Goal: Task Accomplishment & Management: Manage account settings

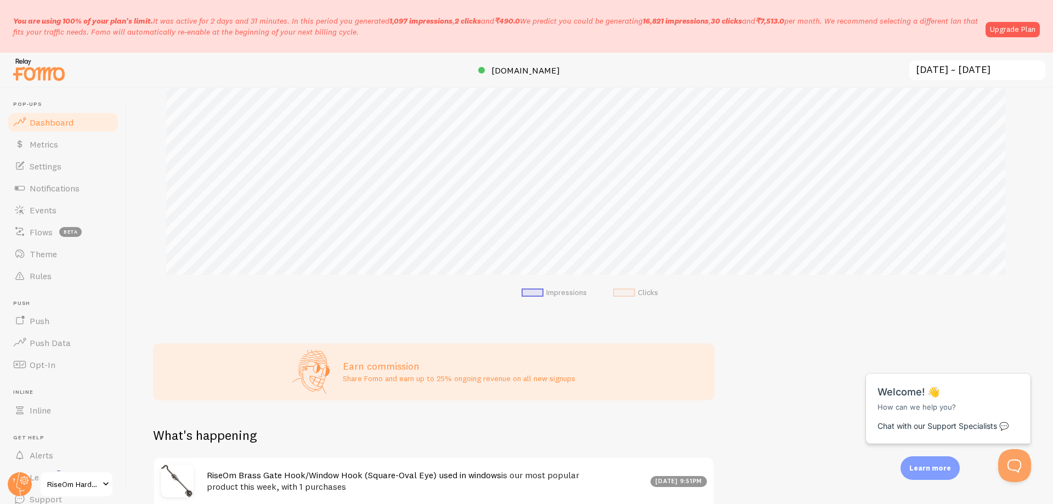
scroll to position [196, 0]
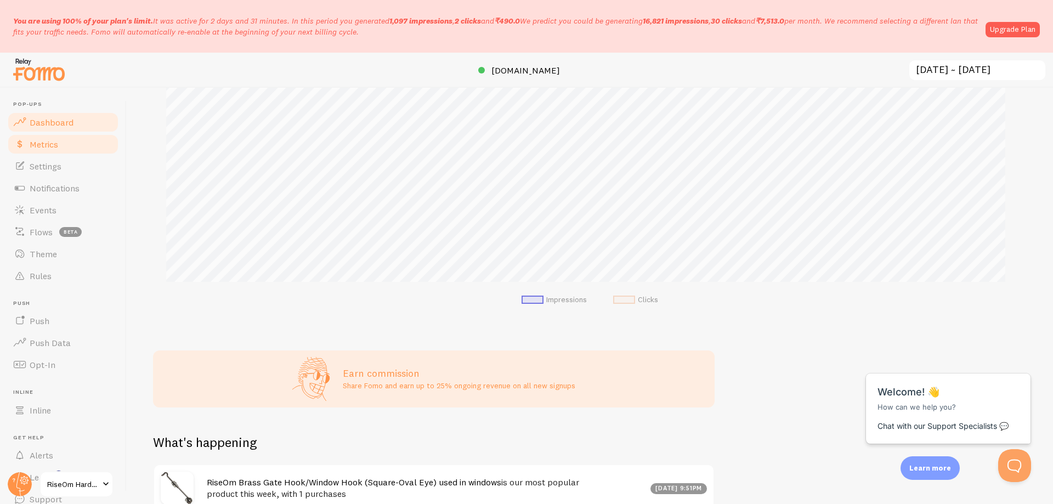
click at [55, 143] on span "Metrics" at bounding box center [44, 144] width 29 height 11
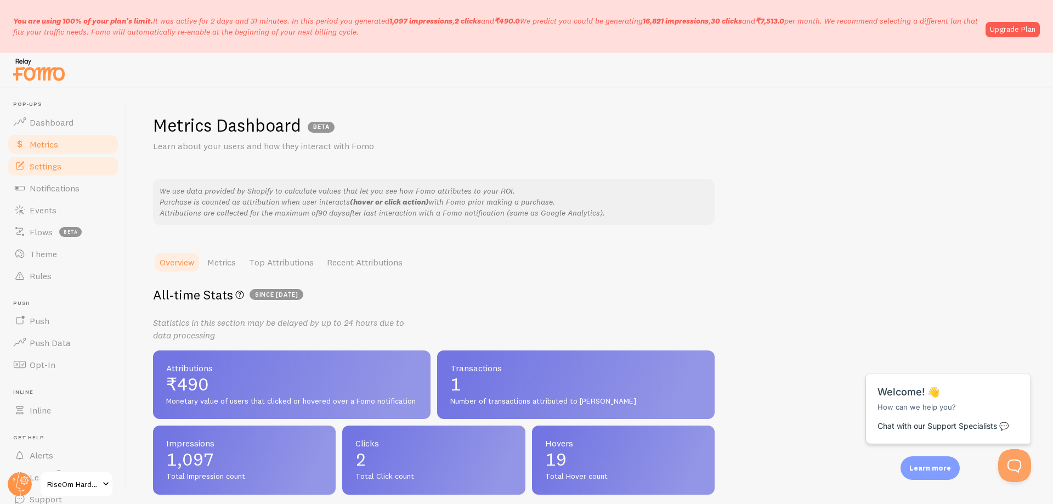
click at [55, 169] on span "Settings" at bounding box center [46, 166] width 32 height 11
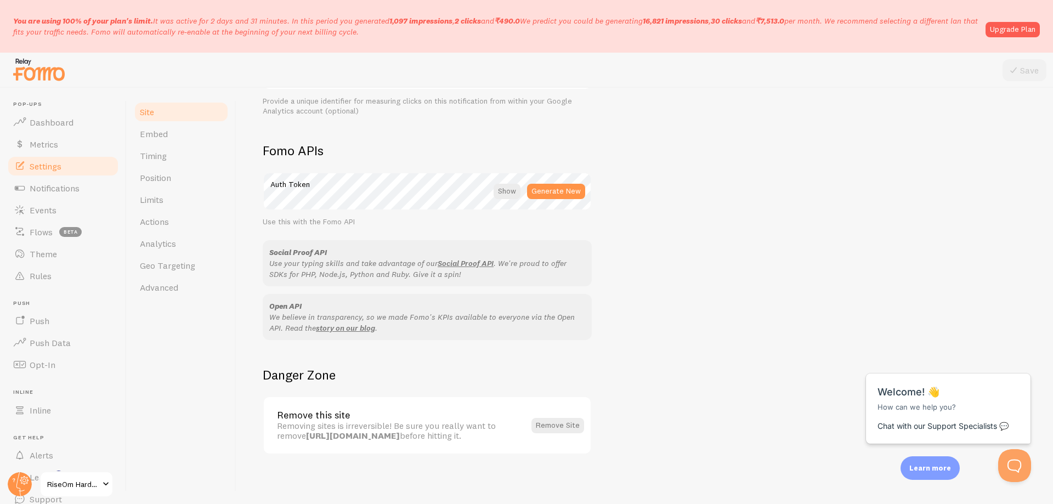
scroll to position [584, 0]
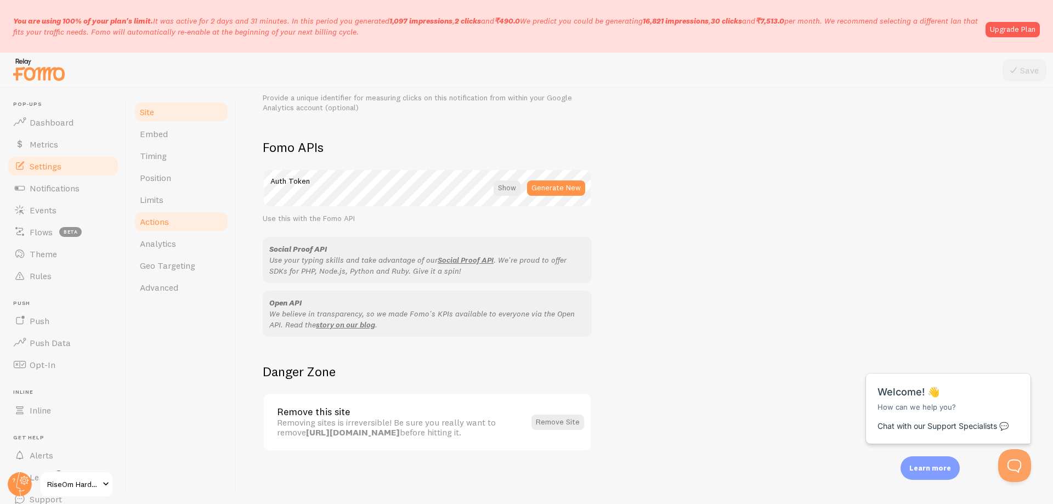
click at [164, 227] on span "Actions" at bounding box center [154, 221] width 29 height 11
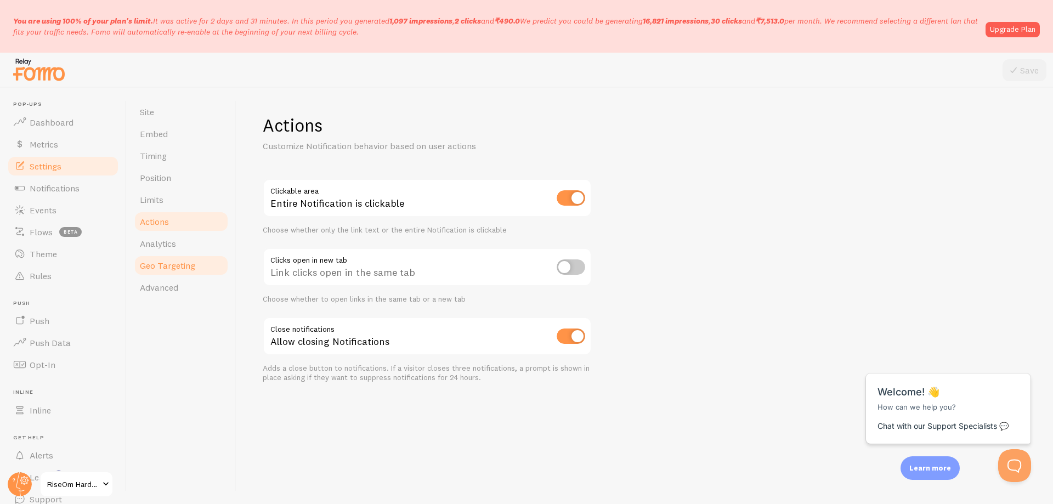
click at [169, 265] on span "Geo Targeting" at bounding box center [167, 265] width 55 height 11
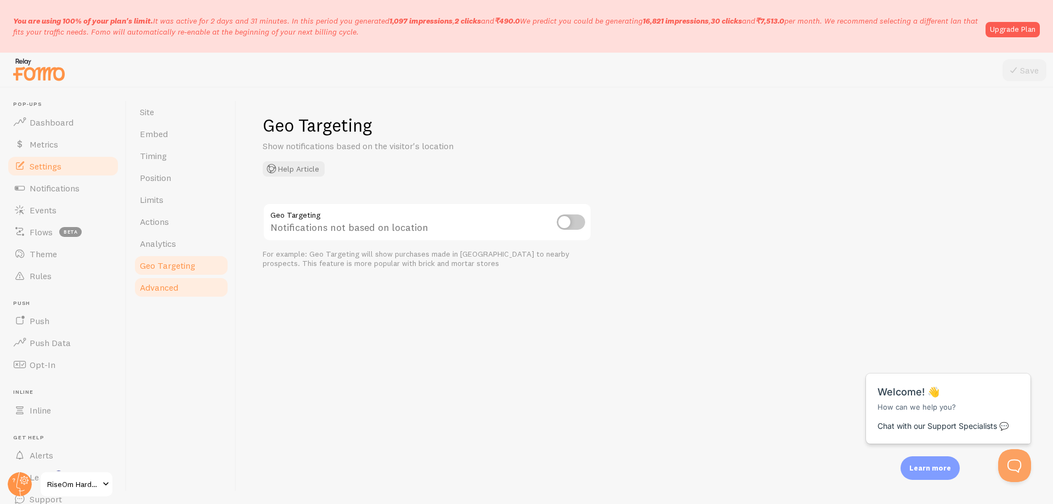
click at [170, 280] on link "Advanced" at bounding box center [181, 288] width 96 height 22
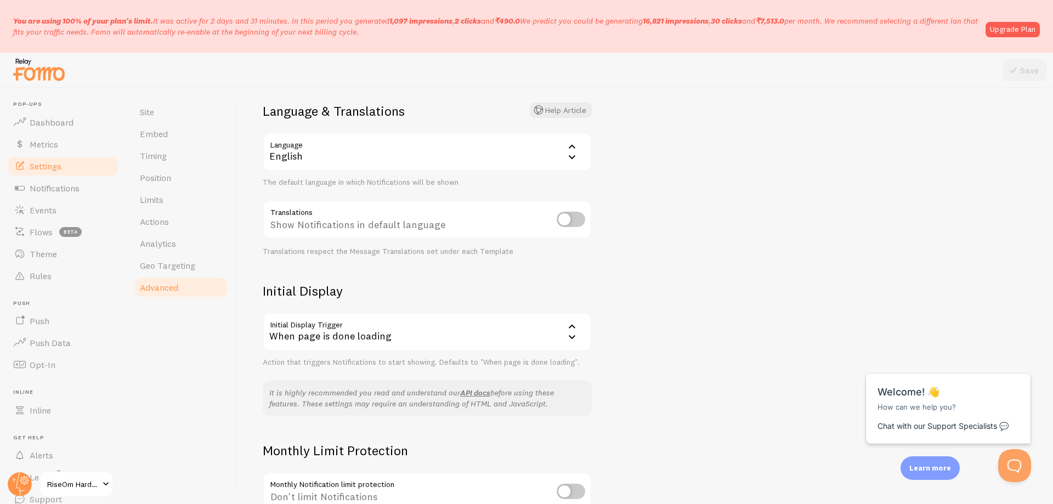
scroll to position [110, 0]
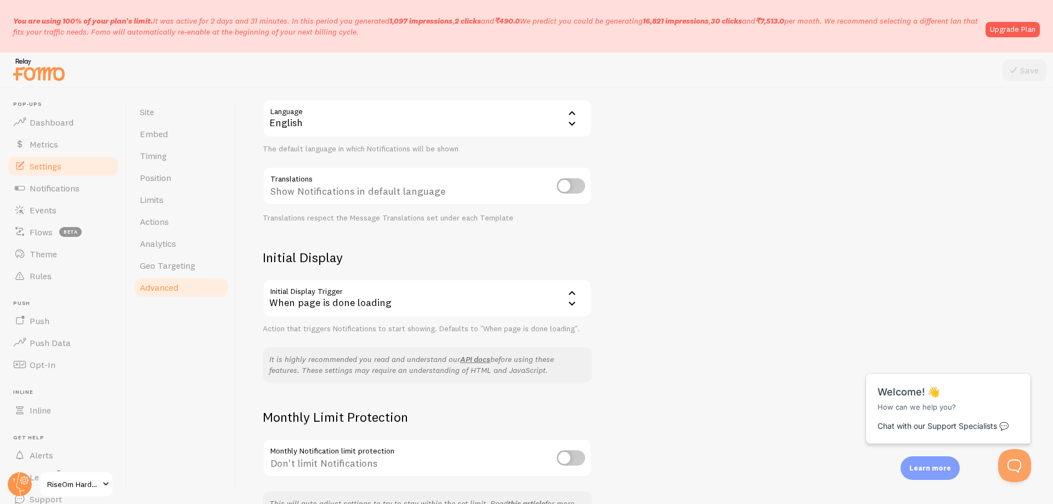
click at [570, 184] on input "checkbox" at bounding box center [571, 185] width 29 height 15
checkbox input "true"
drag, startPoint x: 1037, startPoint y: 68, endPoint x: 1018, endPoint y: 70, distance: 19.3
click at [1035, 68] on button "Save" at bounding box center [1025, 70] width 44 height 22
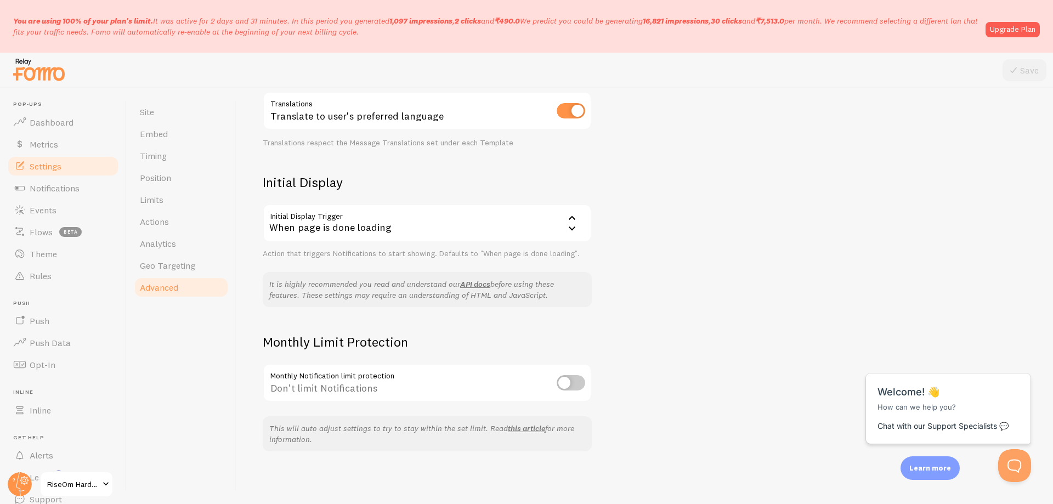
scroll to position [20, 0]
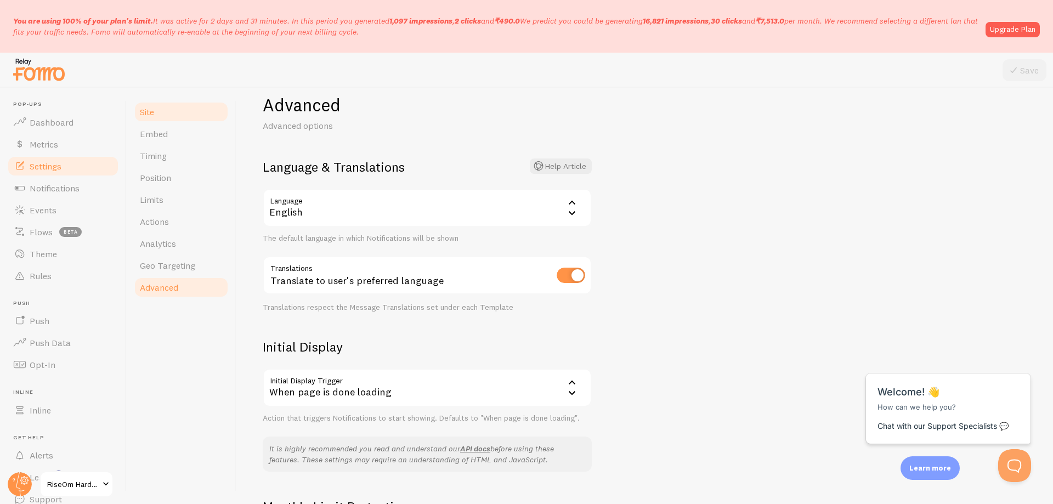
click at [165, 116] on link "Site" at bounding box center [181, 112] width 96 height 22
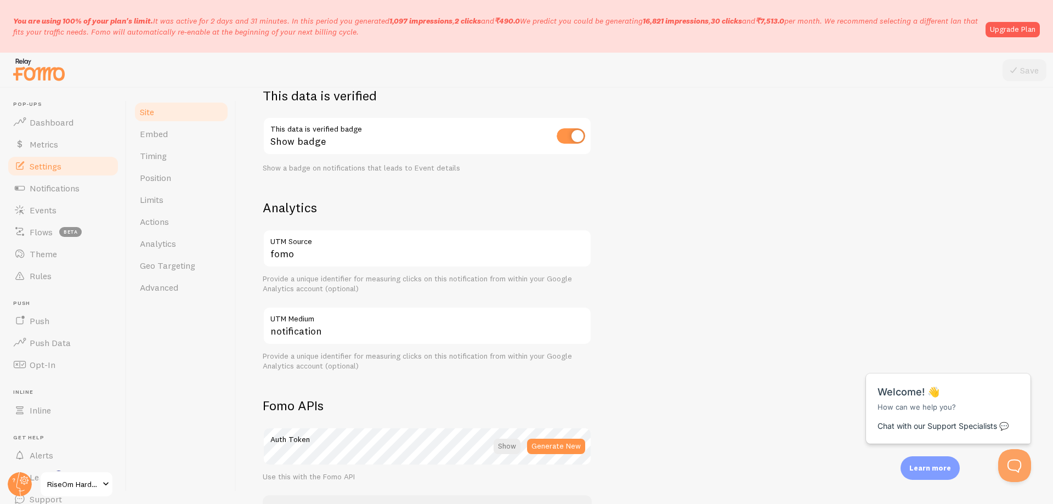
scroll to position [329, 0]
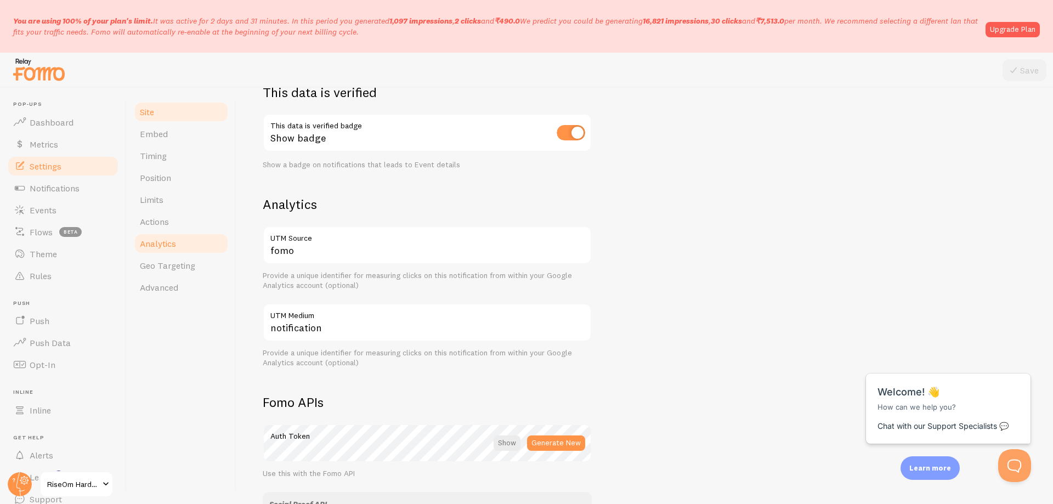
click at [171, 243] on span "Analytics" at bounding box center [158, 243] width 36 height 11
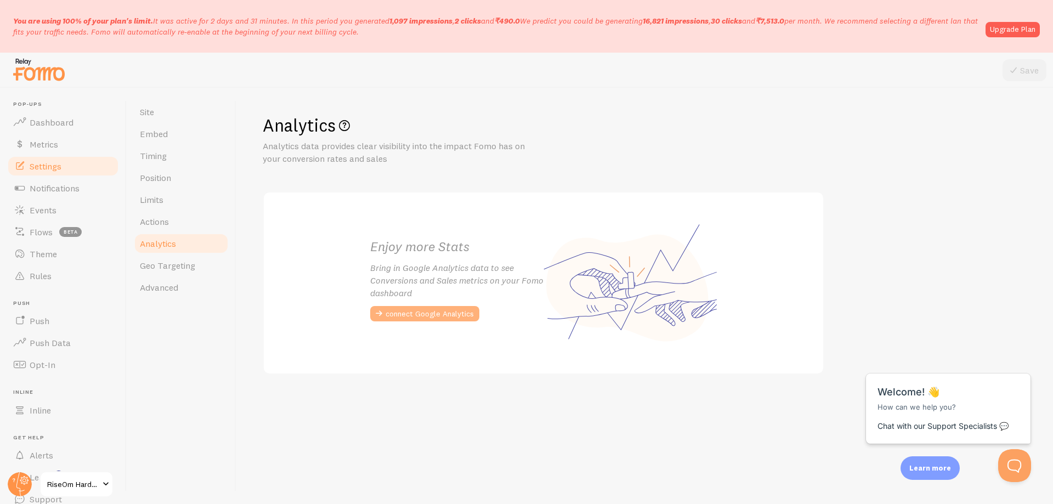
click at [442, 320] on button "connect Google Analytics" at bounding box center [424, 313] width 109 height 15
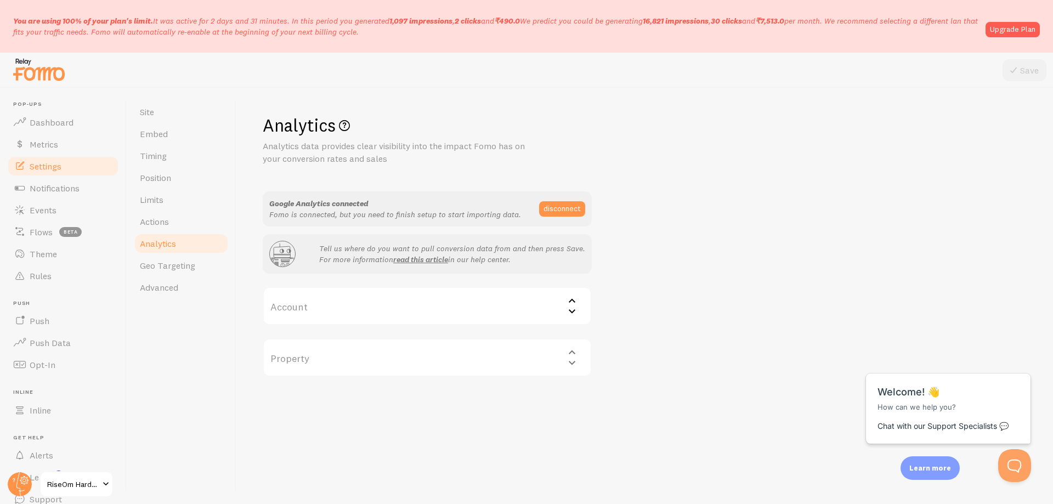
click at [511, 307] on label "Account" at bounding box center [427, 306] width 329 height 38
click at [317, 309] on div "Select account" at bounding box center [427, 306] width 329 height 38
click at [576, 315] on icon at bounding box center [572, 311] width 13 height 13
click at [570, 358] on div "Property Select property" at bounding box center [427, 358] width 329 height 38
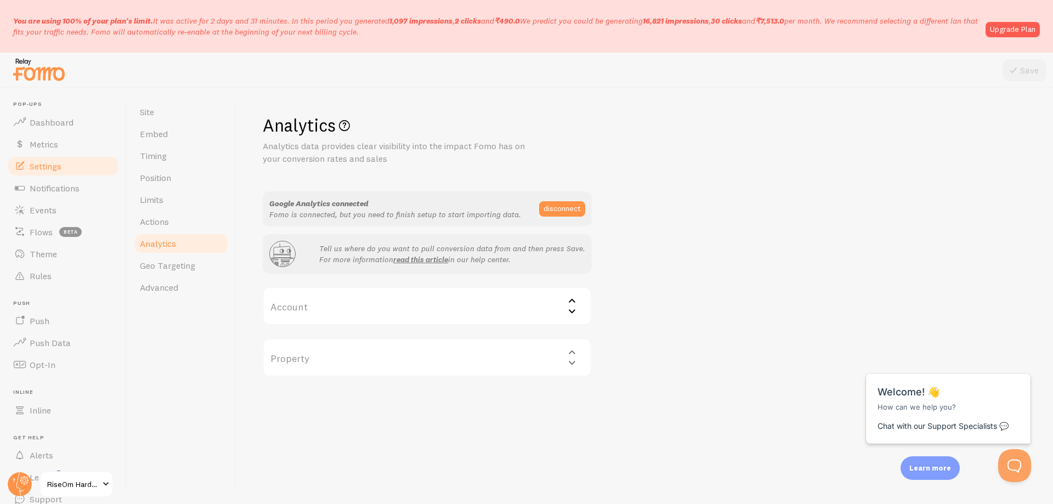
click at [539, 314] on label "Account" at bounding box center [427, 306] width 329 height 38
drag, startPoint x: 515, startPoint y: 328, endPoint x: 504, endPoint y: 331, distance: 12.1
click at [511, 329] on ul at bounding box center [427, 331] width 327 height 13
click at [63, 191] on span "Notifications" at bounding box center [55, 188] width 50 height 11
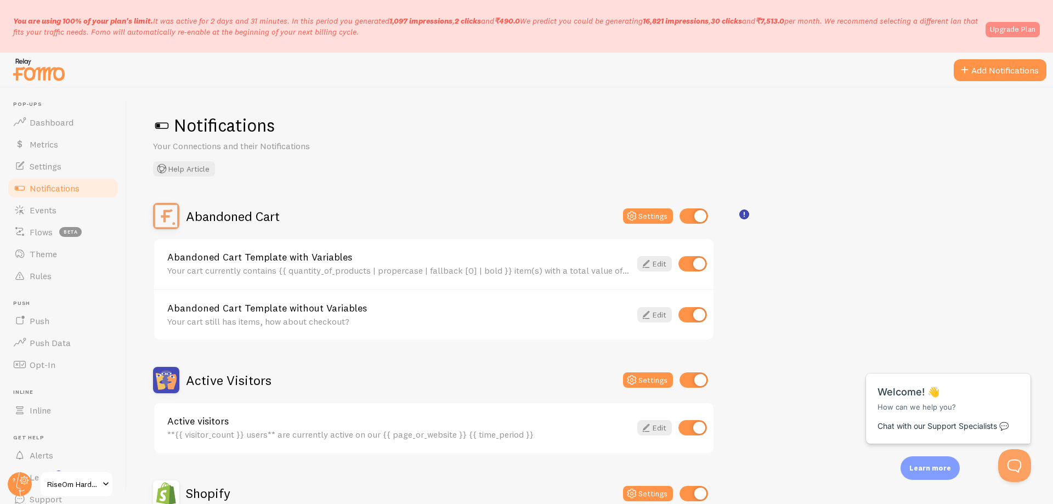
click at [1007, 28] on link "Upgrade Plan" at bounding box center [1013, 29] width 54 height 15
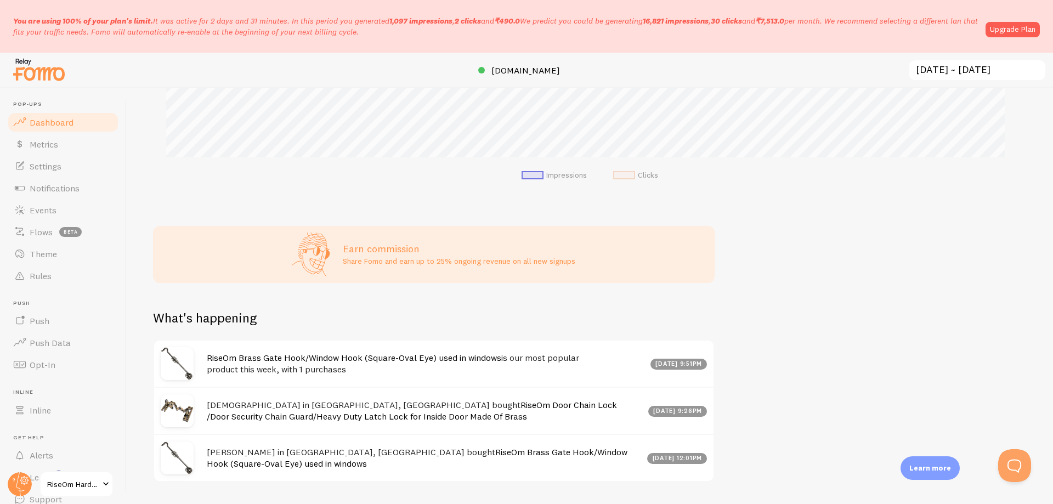
scroll to position [361, 0]
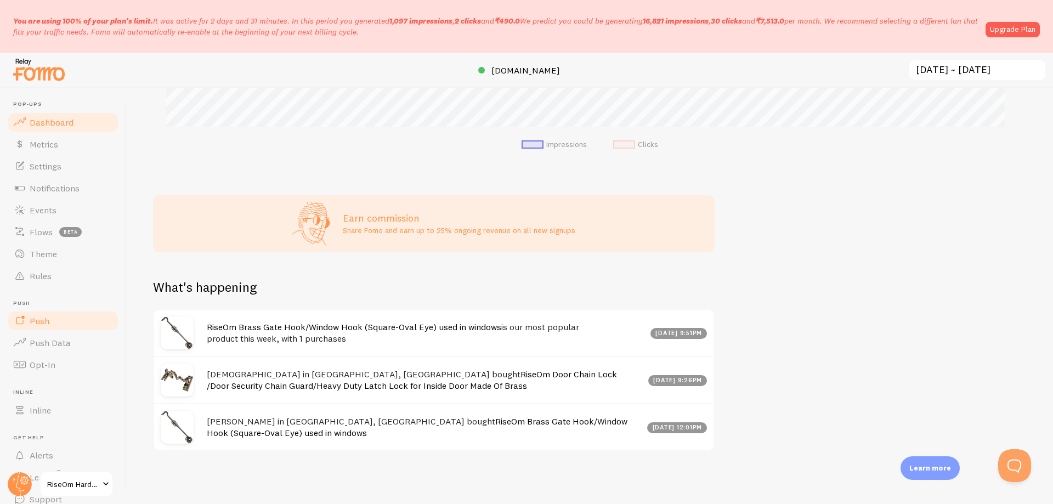
click at [53, 319] on link "Push" at bounding box center [63, 321] width 113 height 22
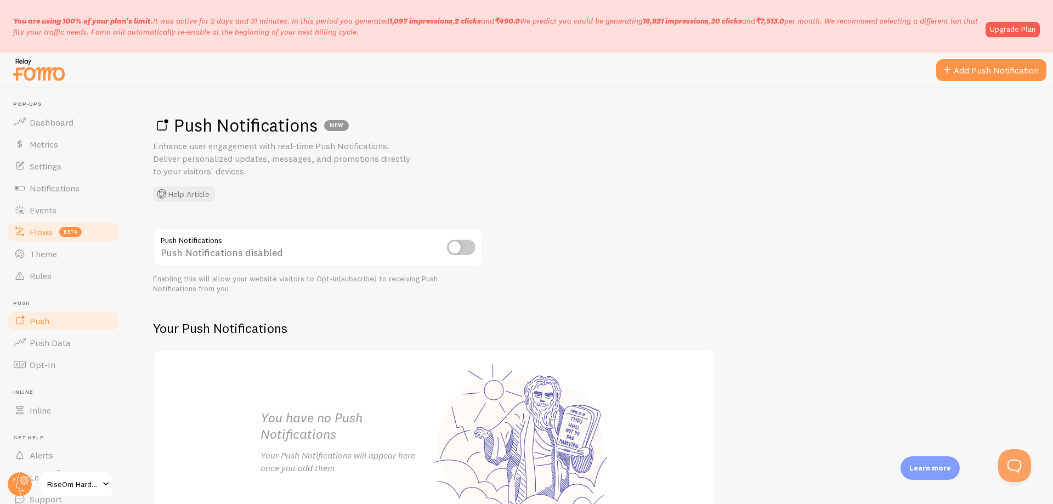
click at [59, 233] on span "beta" at bounding box center [70, 232] width 22 height 10
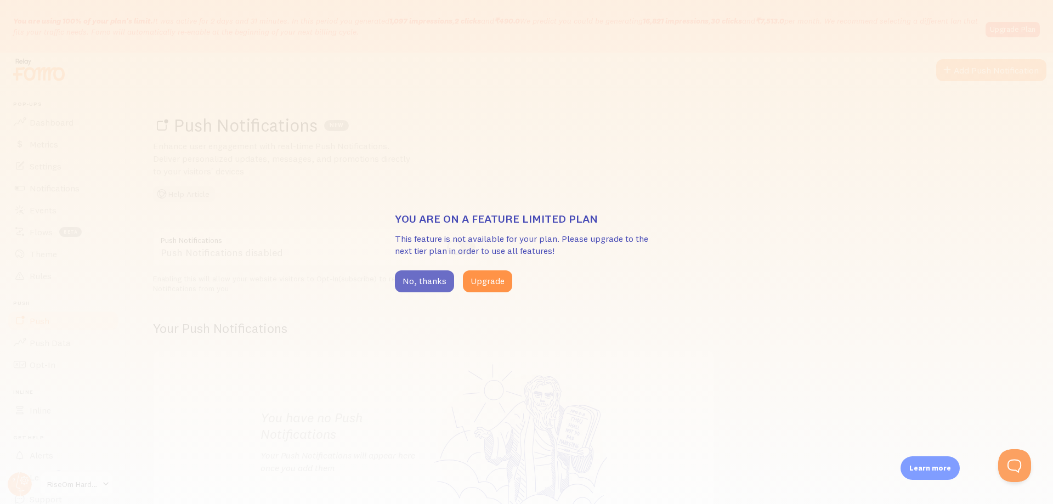
click at [414, 274] on button "No, thanks" at bounding box center [424, 282] width 59 height 22
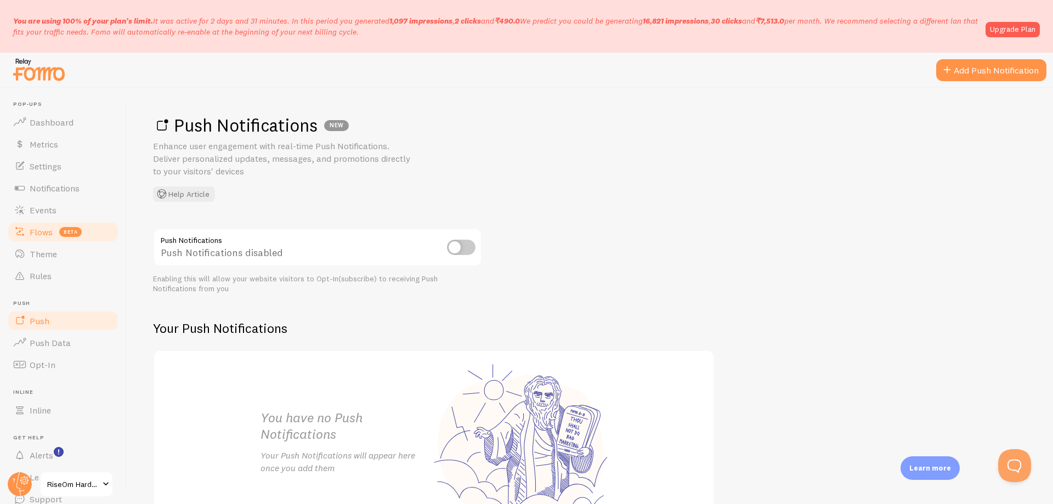
scroll to position [46, 0]
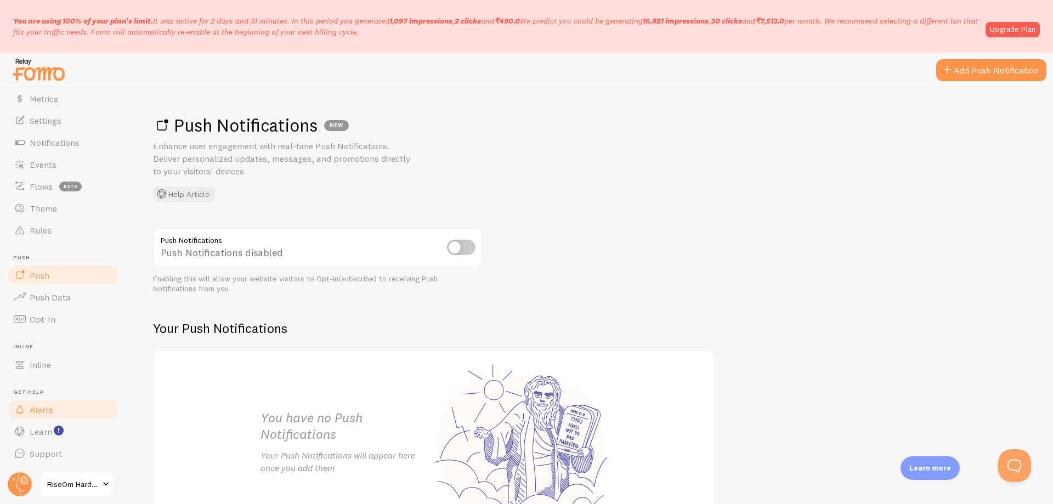
click at [48, 409] on span "Alerts" at bounding box center [42, 409] width 24 height 11
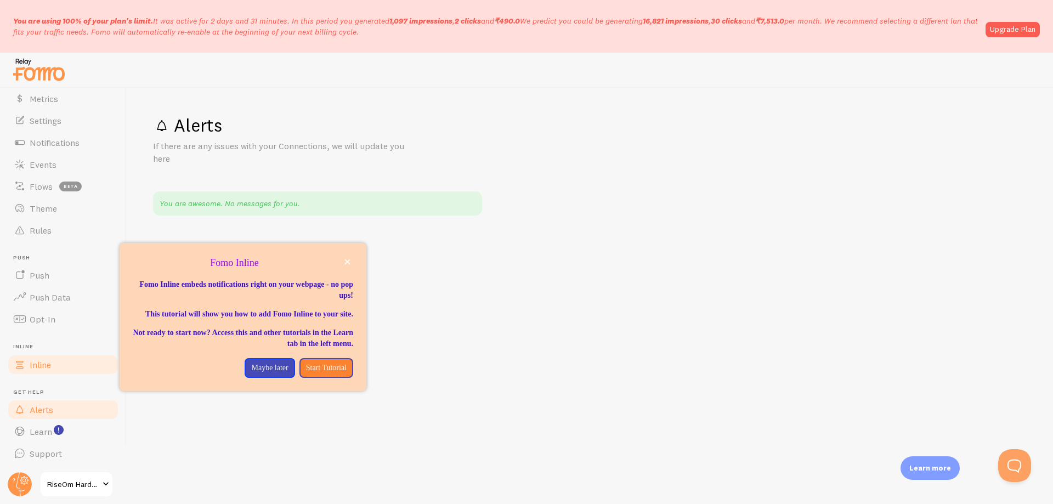
click at [46, 368] on span "Inline" at bounding box center [40, 364] width 21 height 11
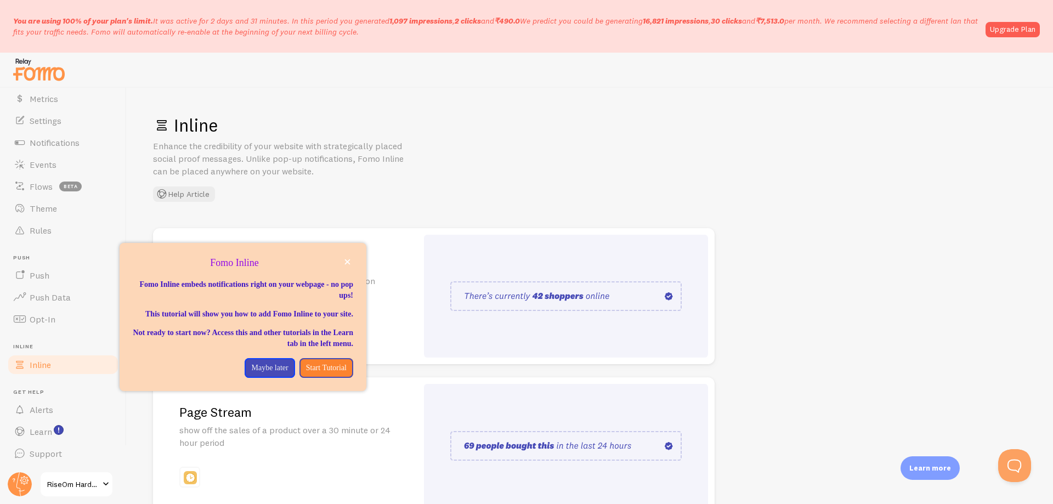
click at [722, 171] on div "Inline Enhance the credibility of your website with strategically placed social…" at bounding box center [590, 158] width 874 height 88
click at [255, 374] on p "Maybe later" at bounding box center [269, 368] width 37 height 11
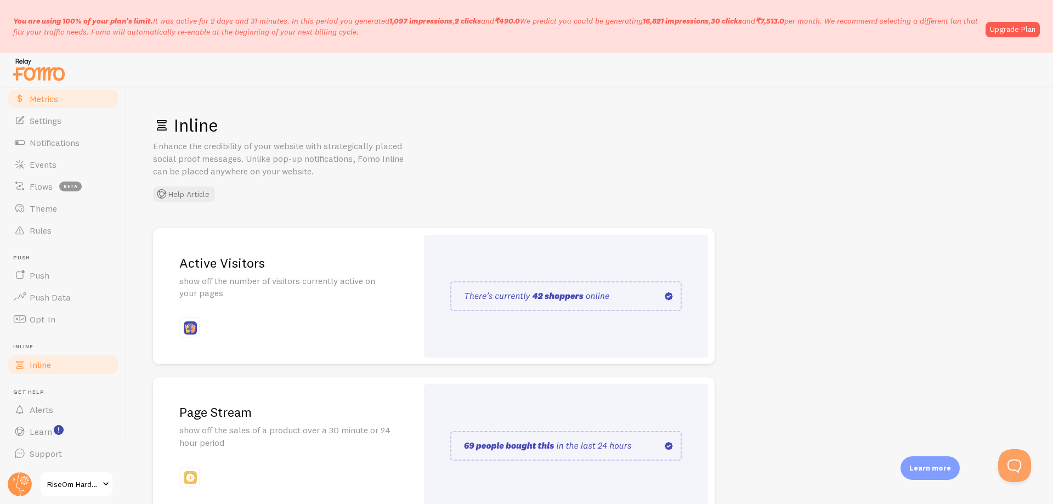
click at [63, 102] on link "Metrics" at bounding box center [63, 99] width 113 height 22
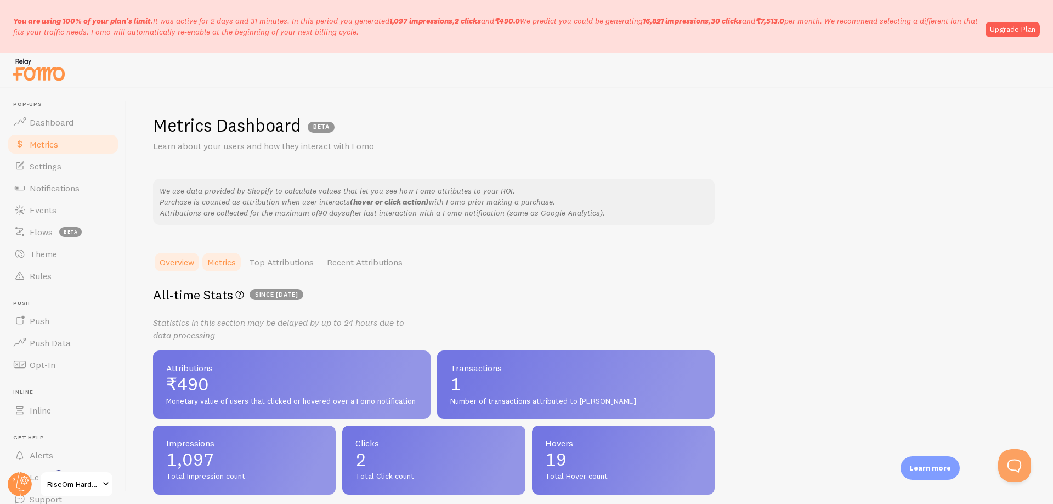
click at [239, 267] on link "Metrics" at bounding box center [222, 262] width 42 height 22
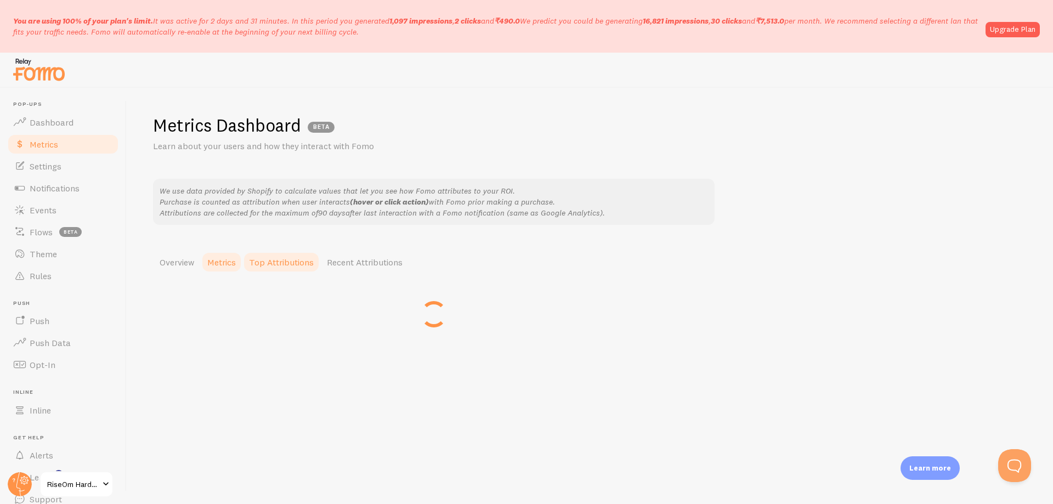
click at [281, 266] on link "Top Attributions" at bounding box center [282, 262] width 78 height 22
click at [336, 261] on link "Recent Attributions" at bounding box center [364, 262] width 89 height 22
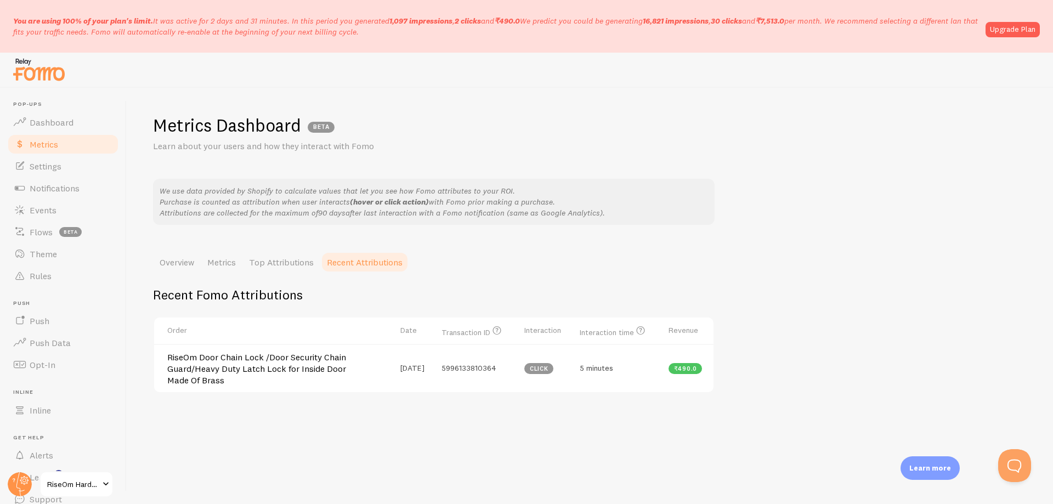
click at [26, 70] on img at bounding box center [39, 69] width 55 height 28
